Goal: Task Accomplishment & Management: Complete application form

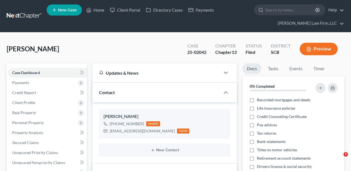
select select "2"
drag, startPoint x: 108, startPoint y: 8, endPoint x: 104, endPoint y: 9, distance: 4.0
click at [108, 8] on link "Client Portal" at bounding box center [125, 10] width 36 height 10
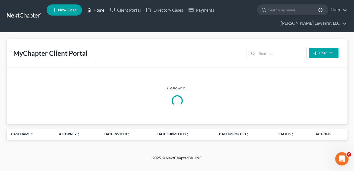
click at [95, 12] on link "Home" at bounding box center [96, 10] width 24 height 10
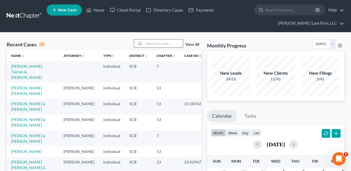
click at [155, 44] on input "search" at bounding box center [163, 43] width 39 height 8
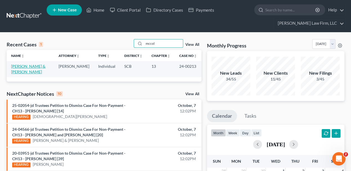
type input "mccol"
click at [31, 67] on link "[PERSON_NAME] & [PERSON_NAME]" at bounding box center [28, 69] width 34 height 10
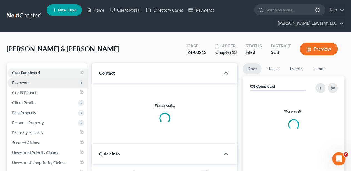
select select "2"
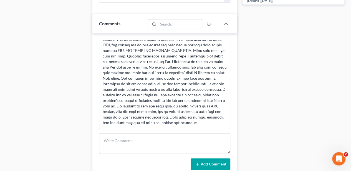
scroll to position [1796, 0]
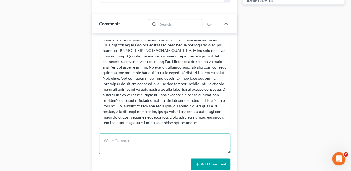
click at [116, 133] on textarea at bounding box center [164, 143] width 131 height 21
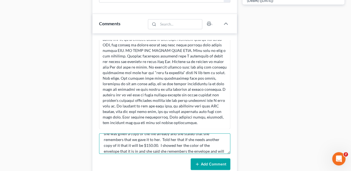
scroll to position [18, 0]
type textarea "Mrs. M stopped by asking for a copy of her file. Explained to her that she was …"
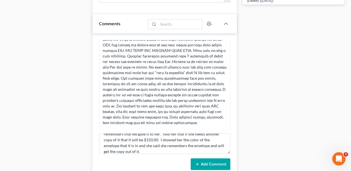
click at [218, 158] on button "Add Comment" at bounding box center [211, 164] width 40 height 12
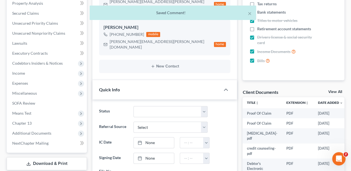
scroll to position [0, 0]
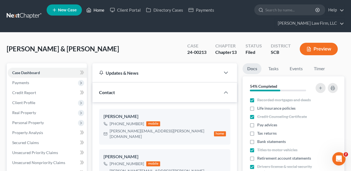
click at [100, 6] on link "Home" at bounding box center [96, 10] width 24 height 10
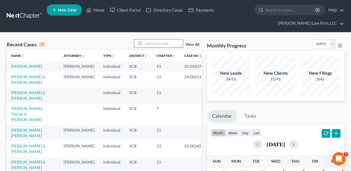
click at [164, 46] on input "search" at bounding box center [163, 43] width 39 height 8
click at [127, 10] on link "Client Portal" at bounding box center [125, 10] width 36 height 10
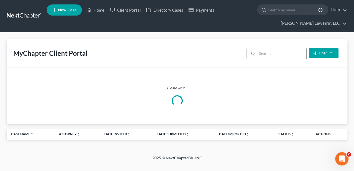
click at [279, 57] on input "search" at bounding box center [281, 53] width 49 height 11
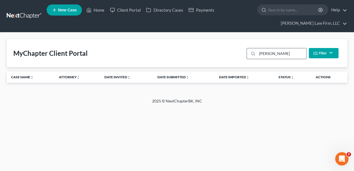
type input "[PERSON_NAME]"
click at [266, 53] on input "[PERSON_NAME]" at bounding box center [281, 53] width 49 height 11
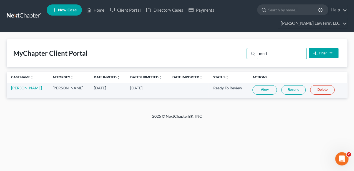
type input "meri"
click at [275, 93] on link "View" at bounding box center [264, 89] width 24 height 9
click at [20, 90] on link "[PERSON_NAME]" at bounding box center [26, 87] width 31 height 5
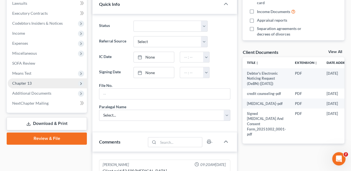
scroll to position [185, 0]
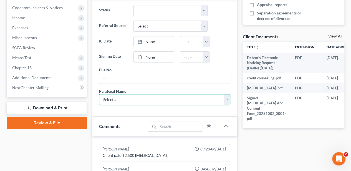
drag, startPoint x: 117, startPoint y: 94, endPoint x: 112, endPoint y: 101, distance: 8.8
click at [117, 94] on select "Select... [PERSON_NAME] [PERSON_NAME] [PERSON_NAME] [PERSON_NAME]" at bounding box center [164, 99] width 131 height 11
select select "2"
click at [99, 94] on select "Select... [PERSON_NAME] [PERSON_NAME] [PERSON_NAME] [PERSON_NAME]" at bounding box center [164, 99] width 131 height 11
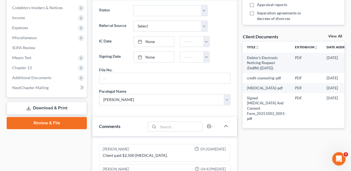
click at [92, 121] on div "Comments" at bounding box center [118, 126] width 53 height 19
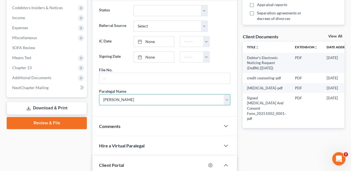
click at [114, 96] on select "Select... [PERSON_NAME] [PERSON_NAME] [PERSON_NAME] [PERSON_NAME]" at bounding box center [164, 99] width 131 height 11
select select
click at [99, 94] on select "Select... [PERSON_NAME] [PERSON_NAME] [PERSON_NAME] [PERSON_NAME]" at bounding box center [164, 99] width 131 height 11
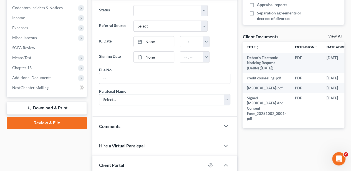
click at [87, 105] on div "Case Dashboard Payments Invoices Payments Payments Credit Report Client Profile" at bounding box center [47, 56] width 86 height 356
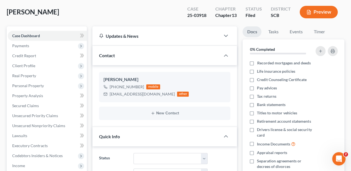
scroll to position [0, 0]
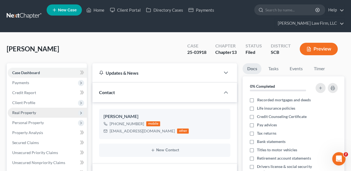
click at [26, 111] on span "Real Property" at bounding box center [24, 112] width 24 height 5
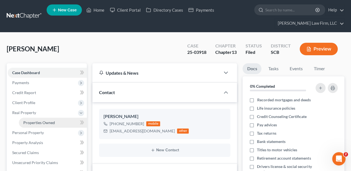
click at [31, 121] on span "Properties Owned" at bounding box center [39, 122] width 32 height 5
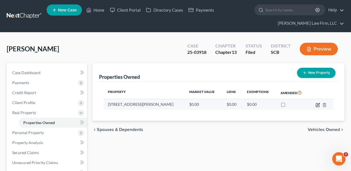
click at [318, 105] on icon "button" at bounding box center [318, 105] width 4 height 4
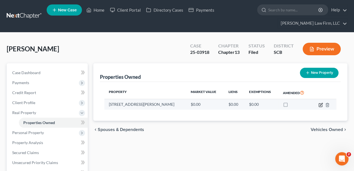
select select "42"
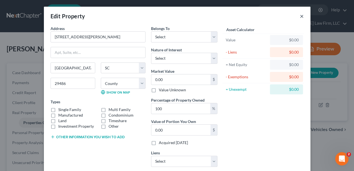
click at [300, 17] on button "×" at bounding box center [302, 16] width 4 height 7
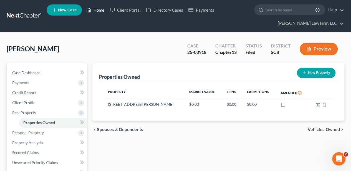
click at [100, 9] on link "Home" at bounding box center [96, 10] width 24 height 10
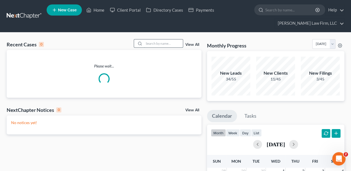
click at [165, 42] on input "search" at bounding box center [163, 43] width 39 height 8
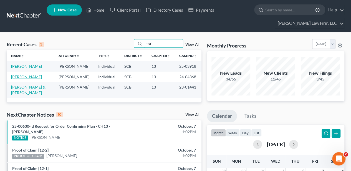
type input "meri"
click at [37, 79] on link "[PERSON_NAME]" at bounding box center [26, 76] width 31 height 5
select select "1"
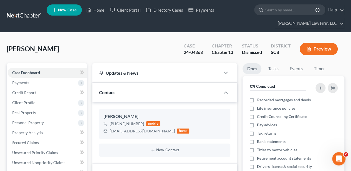
select select "0"
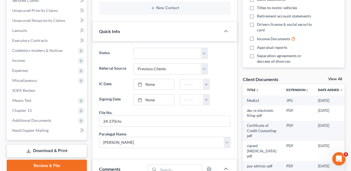
scroll to position [148, 0]
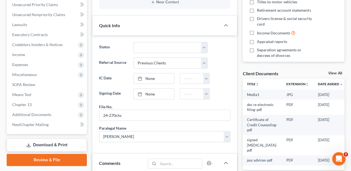
click at [55, 142] on link "Download & Print" at bounding box center [47, 144] width 80 height 13
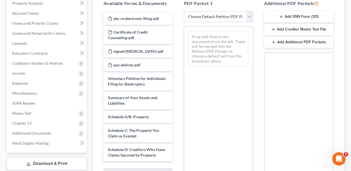
scroll to position [129, 0]
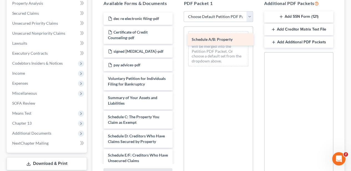
drag, startPoint x: 120, startPoint y: 114, endPoint x: 204, endPoint y: 38, distance: 113.5
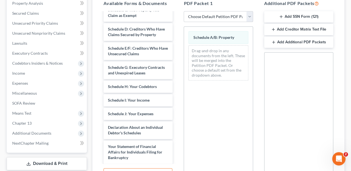
scroll to position [111, 0]
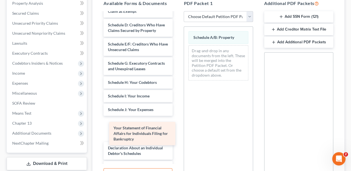
drag, startPoint x: 189, startPoint y: 100, endPoint x: 149, endPoint y: 131, distance: 50.1
click at [149, 131] on div "Your Statement of Financial Affairs for Individuals Filing for Bankruptcy dec r…" at bounding box center [138, 75] width 78 height 348
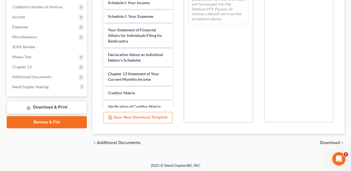
scroll to position [187, 0]
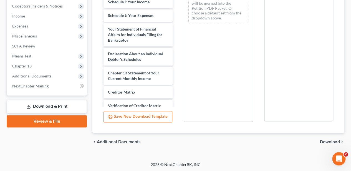
click at [323, 140] on span "Download" at bounding box center [330, 142] width 20 height 4
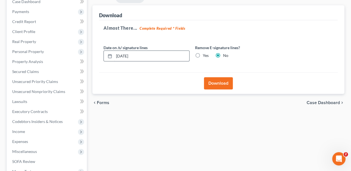
scroll to position [70, 0]
drag, startPoint x: 148, startPoint y: 57, endPoint x: 107, endPoint y: 57, distance: 40.8
click at [107, 57] on div "[DATE]" at bounding box center [147, 56] width 86 height 11
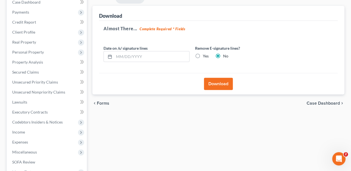
click at [203, 54] on label "Yes" at bounding box center [206, 56] width 6 height 6
click at [205, 54] on input "Yes" at bounding box center [207, 55] width 4 height 4
radio input "true"
radio input "false"
click at [216, 83] on button "Download" at bounding box center [218, 84] width 29 height 12
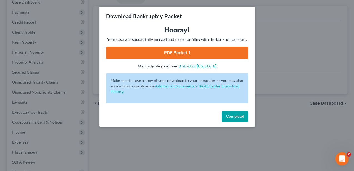
click at [203, 49] on link "PDF Packet 1" at bounding box center [177, 53] width 142 height 12
click at [234, 118] on span "Complete!" at bounding box center [235, 116] width 18 height 5
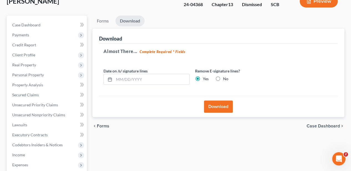
scroll to position [0, 0]
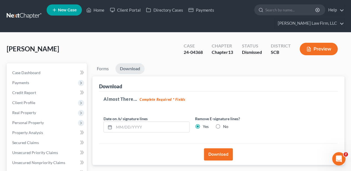
click at [97, 0] on nav "Home New Case Client Portal Directory Cases Payments [PERSON_NAME] Law Firm, LL…" at bounding box center [175, 16] width 351 height 32
click at [96, 9] on link "Home" at bounding box center [96, 10] width 24 height 10
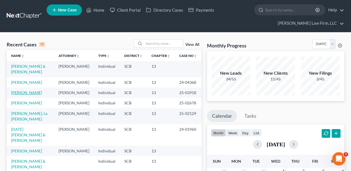
click at [19, 95] on link "[PERSON_NAME]" at bounding box center [26, 92] width 31 height 5
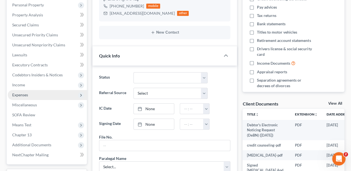
scroll to position [129, 0]
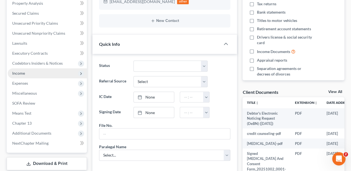
click at [27, 73] on span "Income" at bounding box center [47, 73] width 79 height 10
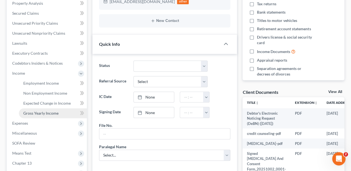
click at [48, 114] on span "Gross Yearly Income" at bounding box center [40, 113] width 35 height 5
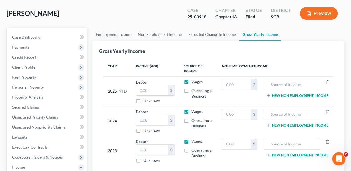
scroll to position [37, 0]
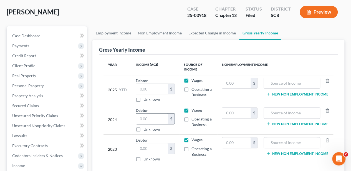
click at [138, 119] on input "text" at bounding box center [152, 119] width 32 height 11
type input "21,197.00"
click at [147, 143] on input "text" at bounding box center [152, 148] width 32 height 11
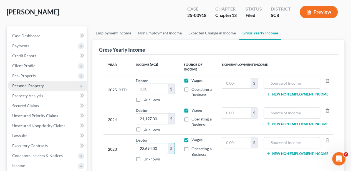
type input "23,694.00"
click at [38, 86] on span "Personal Property" at bounding box center [28, 85] width 32 height 5
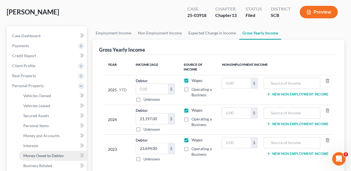
click at [38, 157] on span "Money Owed to Debtor" at bounding box center [43, 155] width 41 height 5
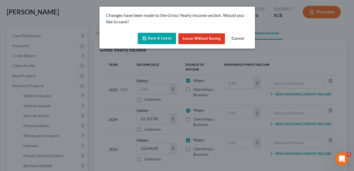
click at [155, 41] on button "Save & Leave" at bounding box center [157, 39] width 38 height 12
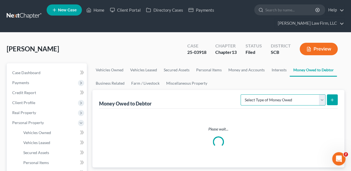
click at [262, 99] on select "Select Type of Money Owed Accounts Receivable Alimony Child Support Claims Agai…" at bounding box center [283, 99] width 85 height 11
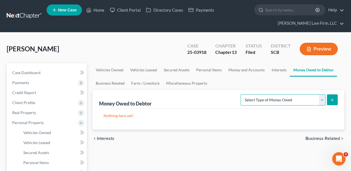
select select "expected_tax_refund"
click at [242, 94] on select "Select Type of Money Owed Accounts Receivable Alimony Child Support Claims Agai…" at bounding box center [283, 99] width 85 height 11
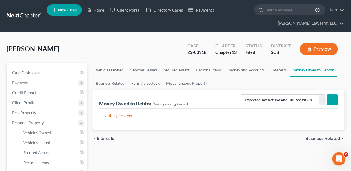
click at [328, 97] on button "submit" at bounding box center [332, 99] width 11 height 11
select select "0"
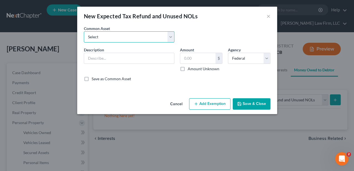
click at [133, 38] on select "Select 2025 Anticipated Federal and State Tax Refunds (This amount is based on …" at bounding box center [129, 36] width 90 height 11
select select "1"
click at [84, 31] on select "Select 2025 Anticipated Federal and State Tax Refunds (This amount is based on …" at bounding box center [129, 36] width 90 height 11
type input "2025 Anticipated Federal and State Tax Refunds (This amount is based on what th…"
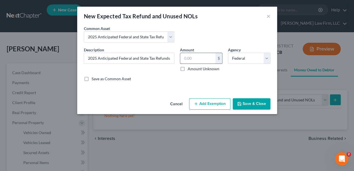
click at [202, 60] on input "text" at bounding box center [197, 58] width 35 height 11
type input "4,413.00"
click at [251, 103] on button "Save & Close" at bounding box center [252, 104] width 38 height 12
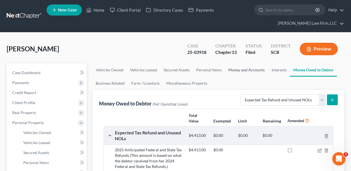
click at [248, 72] on link "Money and Accounts" at bounding box center [246, 69] width 43 height 13
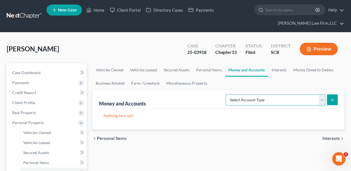
click at [241, 102] on select "Select Account Type Brokerage Cash on Hand Certificates of Deposit Checking Acc…" at bounding box center [276, 99] width 100 height 11
select select "other"
click at [227, 94] on select "Select Account Type Brokerage Cash on Hand Certificates of Deposit Checking Acc…" at bounding box center [276, 99] width 100 height 11
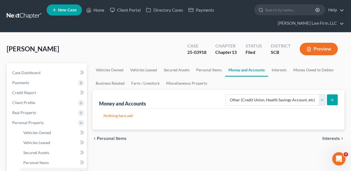
click at [330, 95] on button "submit" at bounding box center [332, 99] width 11 height 11
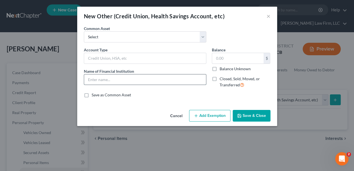
click at [128, 80] on input "text" at bounding box center [145, 79] width 122 height 11
type input "Chime Checking Account #5183"
drag, startPoint x: 158, startPoint y: 77, endPoint x: 82, endPoint y: 76, distance: 75.5
click at [82, 76] on div "Account Type Name of Financial Institution * Chime Checking Account #5183" at bounding box center [145, 70] width 128 height 46
click at [176, 115] on button "Cancel" at bounding box center [176, 115] width 21 height 11
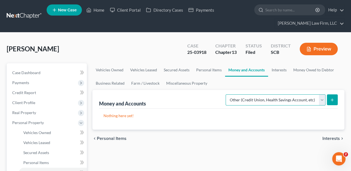
click at [232, 102] on select "Select Account Type Brokerage Cash on Hand Certificates of Deposit Checking Acc…" at bounding box center [276, 99] width 100 height 11
select select "checking"
click at [227, 94] on select "Select Account Type Brokerage Cash on Hand Certificates of Deposit Checking Acc…" at bounding box center [276, 99] width 100 height 11
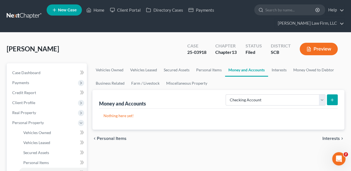
click at [331, 100] on icon "submit" at bounding box center [332, 100] width 4 height 4
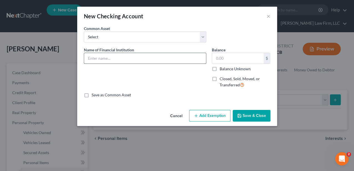
click at [118, 59] on input "text" at bounding box center [145, 58] width 122 height 11
paste input "Chime Checking Account #5183"
type input "Chime Checking Account #5183"
click at [220, 57] on input "text" at bounding box center [237, 58] width 51 height 11
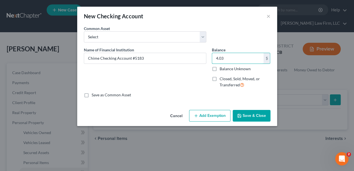
type input "4.03"
click at [255, 114] on button "Save & Close" at bounding box center [252, 116] width 38 height 12
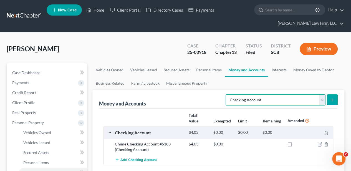
click at [248, 97] on select "Select Account Type Brokerage Cash on Hand Certificates of Deposit Checking Acc…" at bounding box center [276, 99] width 100 height 11
select select "savings"
click at [227, 94] on select "Select Account Type Brokerage Cash on Hand Certificates of Deposit Checking Acc…" at bounding box center [276, 99] width 100 height 11
click at [330, 98] on icon "submit" at bounding box center [332, 100] width 4 height 4
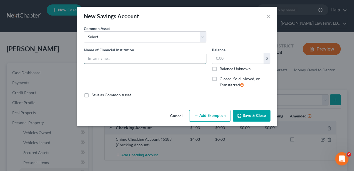
click at [149, 61] on input "text" at bounding box center [145, 58] width 122 height 11
type input "Bank of America Savings Account #4636"
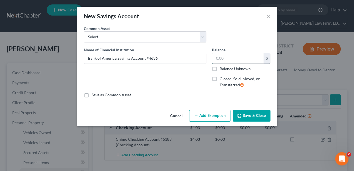
click at [232, 59] on input "text" at bounding box center [237, 58] width 51 height 11
type input "0.05"
click at [244, 111] on button "Save & Close" at bounding box center [252, 116] width 38 height 12
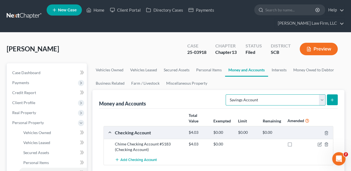
click at [251, 98] on select "Select Account Type Brokerage Cash on Hand Certificates of Deposit Checking Acc…" at bounding box center [276, 99] width 100 height 11
select select "checking"
click at [227, 94] on select "Select Account Type Brokerage Cash on Hand Certificates of Deposit Checking Acc…" at bounding box center [276, 99] width 100 height 11
click at [332, 98] on icon "submit" at bounding box center [332, 100] width 4 height 4
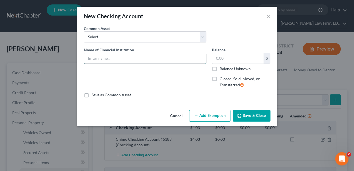
click at [117, 58] on input "text" at bounding box center [145, 58] width 122 height 11
type input "Bank of America Checking Account #4644"
click at [228, 56] on input "text" at bounding box center [237, 58] width 51 height 11
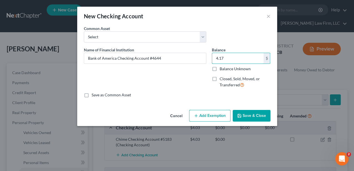
type input "4.17"
click at [262, 116] on button "Save & Close" at bounding box center [252, 116] width 38 height 12
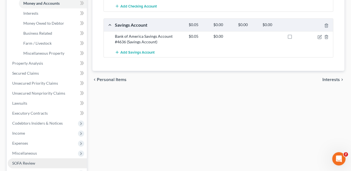
scroll to position [203, 0]
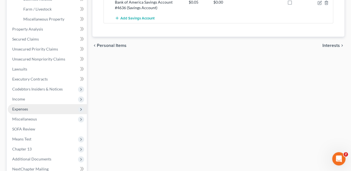
click at [30, 107] on span "Expenses" at bounding box center [47, 109] width 79 height 10
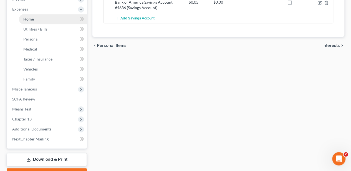
click at [39, 19] on link "Home" at bounding box center [53, 19] width 68 height 10
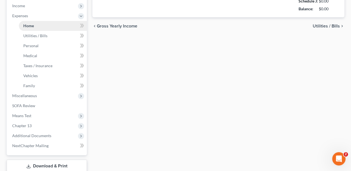
type input "0.00"
radio input "true"
type input "0.00"
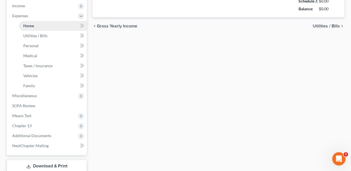
type input "0.00"
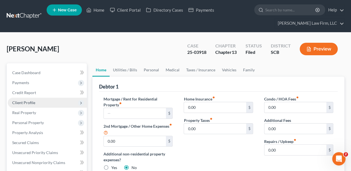
click at [39, 100] on span "Client Profile" at bounding box center [47, 103] width 79 height 10
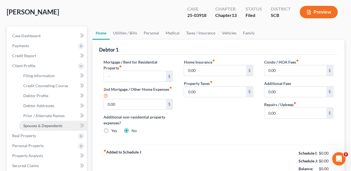
click at [44, 124] on span "Spouses & Dependents" at bounding box center [42, 125] width 39 height 5
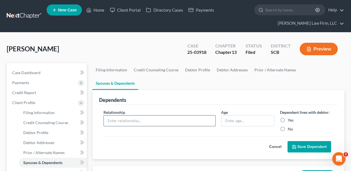
click at [144, 115] on input "text" at bounding box center [160, 120] width 112 height 11
type input "Daughter"
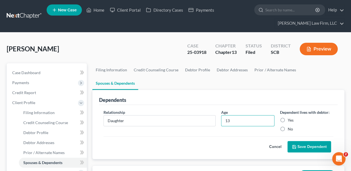
type input "13"
click at [288, 117] on label "Yes" at bounding box center [291, 120] width 6 height 6
click at [290, 117] on input "Yes" at bounding box center [292, 119] width 4 height 4
radio input "true"
click at [299, 141] on button "Save Dependent" at bounding box center [310, 147] width 44 height 12
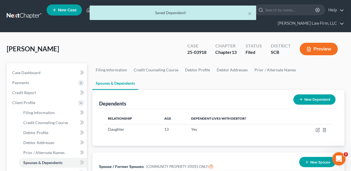
click at [320, 94] on button "New Dependent" at bounding box center [314, 99] width 42 height 10
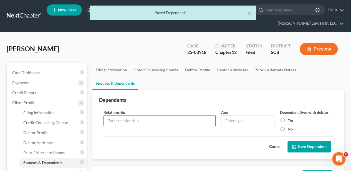
click at [162, 115] on input "text" at bounding box center [160, 120] width 112 height 11
type input "Son"
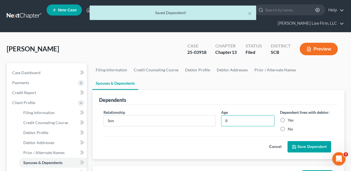
type input "8"
click at [313, 141] on button "Save Dependent" at bounding box center [310, 147] width 44 height 12
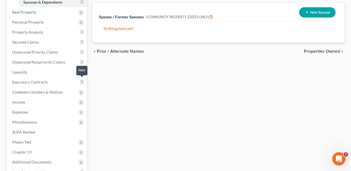
scroll to position [167, 0]
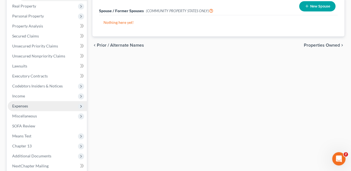
click at [19, 105] on span "Expenses" at bounding box center [20, 106] width 16 height 5
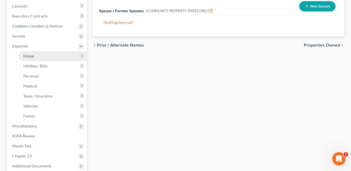
click at [34, 58] on link "Home" at bounding box center [53, 56] width 68 height 10
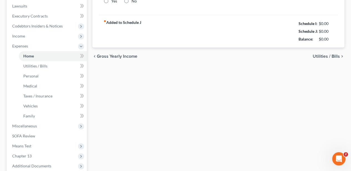
type input "0.00"
radio input "true"
type input "0.00"
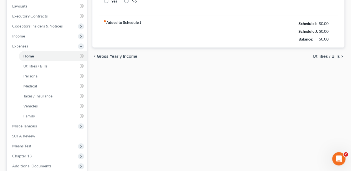
type input "0.00"
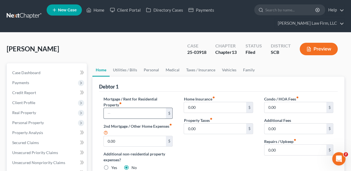
click at [131, 108] on input "text" at bounding box center [135, 113] width 62 height 11
type input "669.00"
click at [289, 152] on input "0.00" at bounding box center [296, 150] width 62 height 11
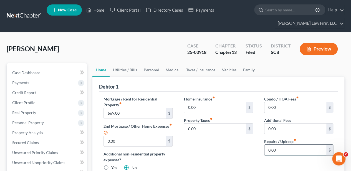
type input "0"
type input "50"
click at [243, 148] on div "Home Insurance fiber_manual_record 0.00 $ Property Taxes fiber_manual_record 0.…" at bounding box center [218, 135] width 80 height 79
click at [125, 70] on link "Utilities / Bills" at bounding box center [125, 69] width 31 height 13
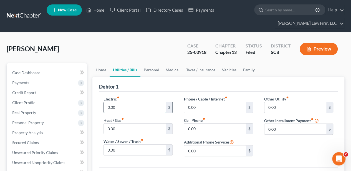
click at [113, 105] on input "0.00" at bounding box center [135, 107] width 62 height 11
type input "150"
click at [119, 150] on input "0.00" at bounding box center [135, 150] width 62 height 11
type input "100.00"
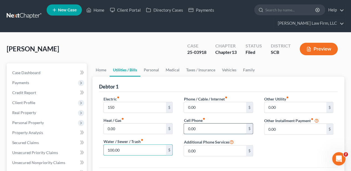
click at [215, 131] on input "0.00" at bounding box center [215, 129] width 62 height 11
type input "200.00"
click at [204, 108] on input "0.00" at bounding box center [215, 107] width 62 height 11
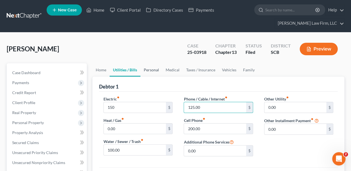
type input "125.00"
click at [150, 69] on link "Personal" at bounding box center [151, 69] width 22 height 13
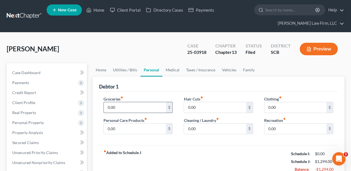
click at [123, 106] on input "0.00" at bounding box center [135, 107] width 62 height 11
type input "600.00"
click at [274, 105] on input "0.00" at bounding box center [296, 107] width 62 height 11
type input "85.00"
click at [135, 132] on input "0.00" at bounding box center [135, 129] width 62 height 11
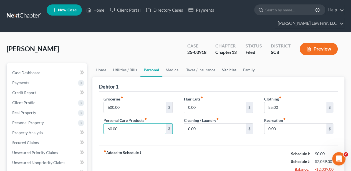
type input "60.00"
click at [231, 69] on link "Vehicles" at bounding box center [229, 69] width 21 height 13
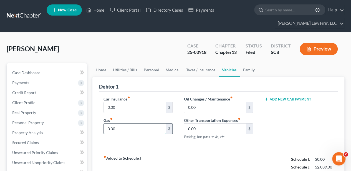
click at [118, 124] on input "0.00" at bounding box center [135, 129] width 62 height 11
type input "200.00"
click at [120, 107] on input "0.00" at bounding box center [135, 107] width 62 height 11
type input "292.16"
click at [250, 71] on link "Family" at bounding box center [249, 69] width 18 height 13
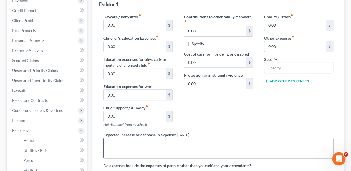
scroll to position [92, 0]
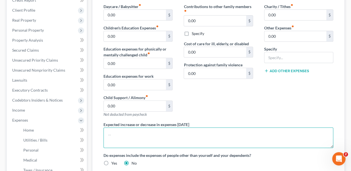
click at [169, 140] on textarea at bounding box center [219, 137] width 230 height 21
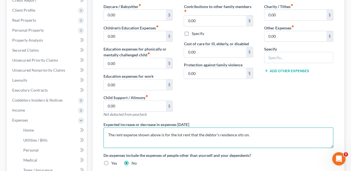
paste textarea "The debtor does not anticipate an increase or decrease in her expenditures of 1…"
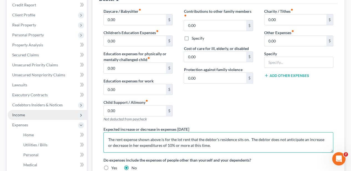
scroll to position [74, 0]
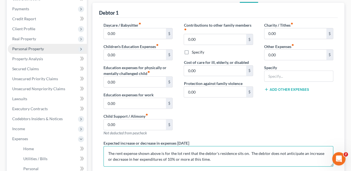
type textarea "The rent expense shown above is for the lot rent that the debtor's residence si…"
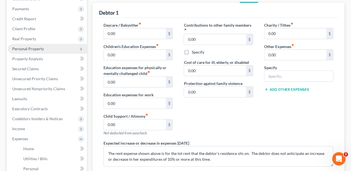
click at [37, 50] on span "Personal Property" at bounding box center [28, 48] width 32 height 5
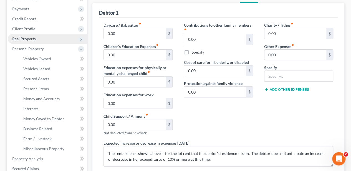
click at [36, 41] on span "Real Property" at bounding box center [47, 39] width 79 height 10
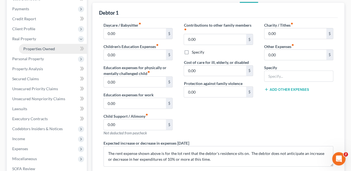
click at [36, 47] on span "Properties Owned" at bounding box center [39, 48] width 32 height 5
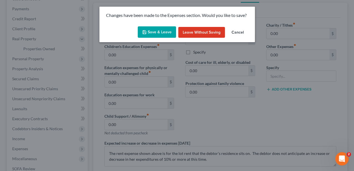
click at [169, 32] on button "Save & Leave" at bounding box center [157, 32] width 38 height 12
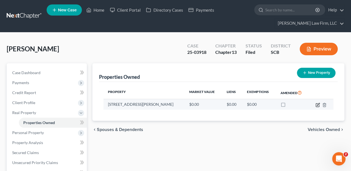
click at [316, 104] on icon "button" at bounding box center [317, 104] width 3 height 3
select select "42"
select select "17"
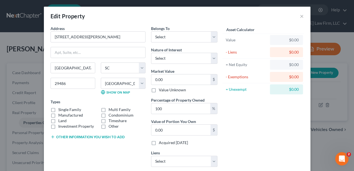
click at [58, 118] on label "Land" at bounding box center [62, 121] width 8 height 6
click at [61, 118] on input "Land" at bounding box center [63, 120] width 4 height 4
checkbox input "true"
click at [63, 136] on button "Other information you wish to add" at bounding box center [88, 137] width 74 height 4
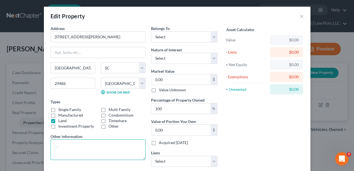
click at [66, 147] on textarea at bounding box center [98, 149] width 95 height 21
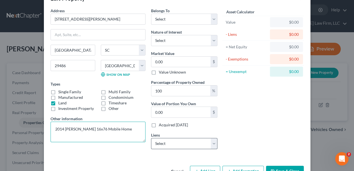
scroll to position [34, 0]
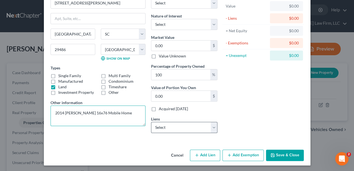
type textarea "2014 [PERSON_NAME] 16x76 Mobile Home"
click at [168, 127] on select "Select 21st Mortgage Corp - $55,732.00" at bounding box center [184, 127] width 66 height 11
click at [169, 127] on select "Select 21st Mortgage Corp - $55,732.00" at bounding box center [184, 127] width 66 height 11
select select "44"
select select "0"
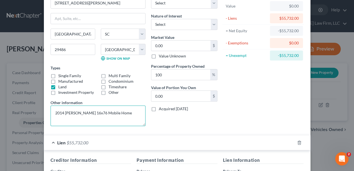
click at [117, 112] on textarea "2014 [PERSON_NAME] 16x76 Mobile Home" at bounding box center [98, 115] width 95 height 21
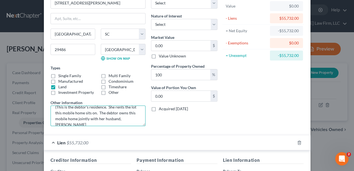
scroll to position [13, 0]
type textarea "2014 [PERSON_NAME] 16x76 Mobile Home (This is the debtor's residence. She rents…"
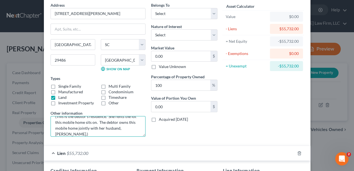
scroll to position [0, 0]
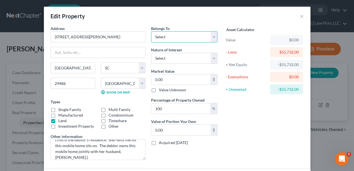
click at [175, 36] on select "Select Debtor 1 Only Debtor 2 Only Debtor 1 And Debtor 2 Only At Least One Of T…" at bounding box center [184, 36] width 66 height 11
select select "3"
click at [151, 31] on select "Select Debtor 1 Only Debtor 2 Only Debtor 1 And Debtor 2 Only At Least One Of T…" at bounding box center [184, 36] width 66 height 11
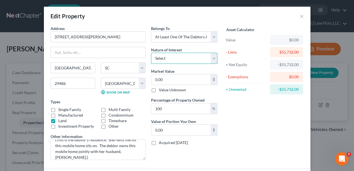
click at [174, 61] on select "Select Fee Simple Joint Tenant Life Estate Equitable Interest Future Interest T…" at bounding box center [184, 58] width 66 height 11
select select "7"
click at [151, 53] on select "Select Fee Simple Joint Tenant Life Estate Equitable Interest Future Interest T…" at bounding box center [184, 58] width 66 height 11
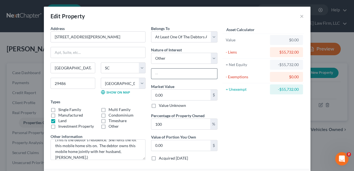
click at [167, 72] on input "text" at bounding box center [184, 74] width 66 height 11
type input "Titled Interest"
click at [174, 91] on input "0.00" at bounding box center [180, 95] width 59 height 11
type input "3"
type input "3.00"
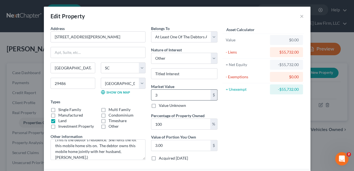
type input "39"
type input "39.00"
type input "393"
type input "393.00"
type input "3931"
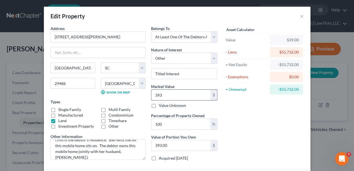
type input "3,931.00"
type input "39,312"
type input "39,312.00"
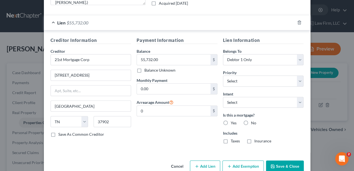
scroll to position [165, 0]
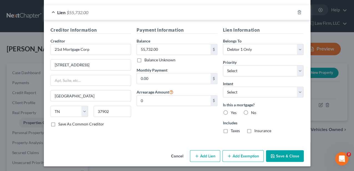
type input "39,312.00"
click at [235, 151] on button "Add Exemption" at bounding box center [242, 156] width 41 height 12
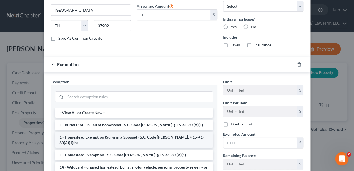
scroll to position [258, 0]
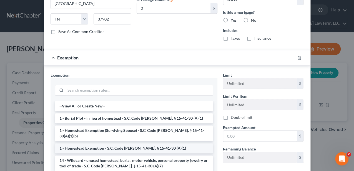
click at [114, 143] on li "1 - Homestead Exemption - S.C. Code [PERSON_NAME]. § 15-41-30 (A)(1)" at bounding box center [134, 148] width 158 height 10
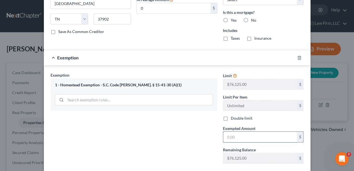
click at [229, 133] on input "text" at bounding box center [260, 137] width 74 height 11
type input "68,525.00"
click at [208, 134] on div "Exemption Set must be selected for CA. Exemption * 1 - Homestead Exemption - S.…" at bounding box center [134, 120] width 172 height 96
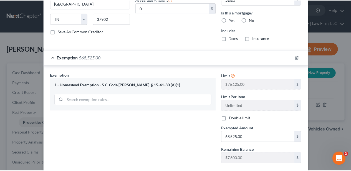
scroll to position [287, 0]
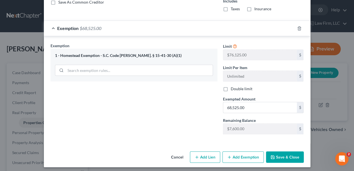
click at [277, 152] on button "Save & Close" at bounding box center [285, 157] width 38 height 12
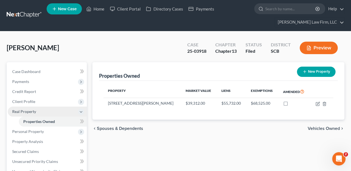
scroll to position [18, 0]
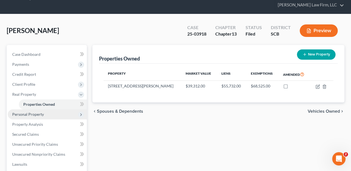
click at [45, 112] on span "Personal Property" at bounding box center [47, 114] width 79 height 10
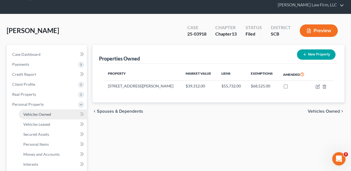
click at [51, 113] on link "Vehicles Owned" at bounding box center [53, 114] width 68 height 10
